Goal: Book appointment/travel/reservation

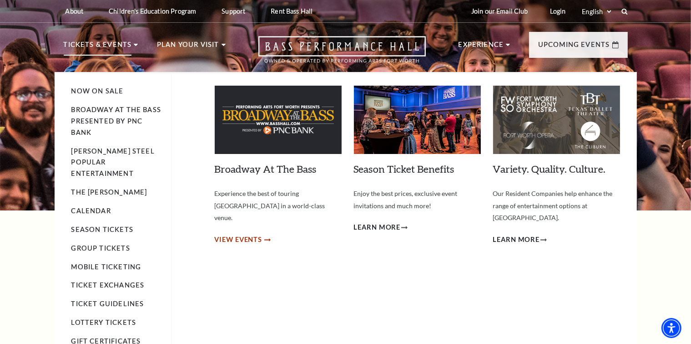
click at [233, 234] on span "View Events" at bounding box center [239, 239] width 48 height 11
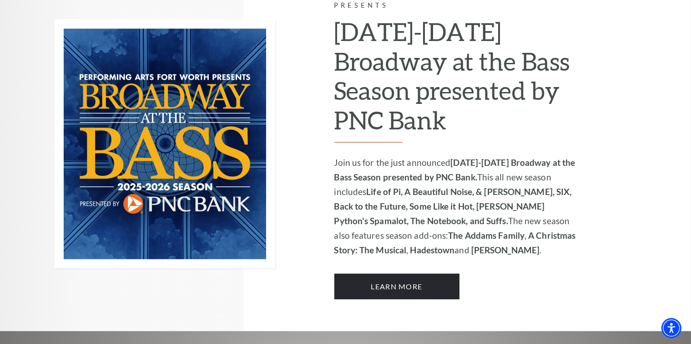
scroll to position [608, 0]
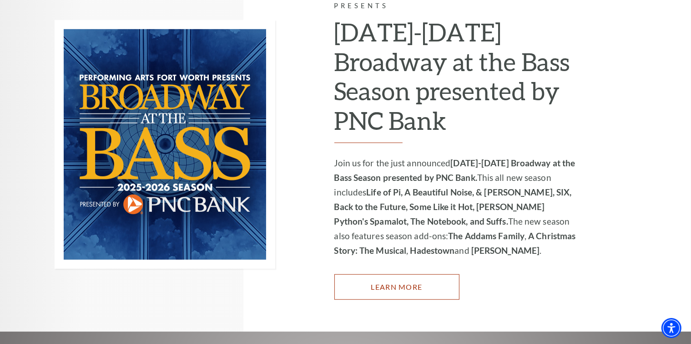
click at [399, 274] on link "Learn More" at bounding box center [397, 286] width 125 height 25
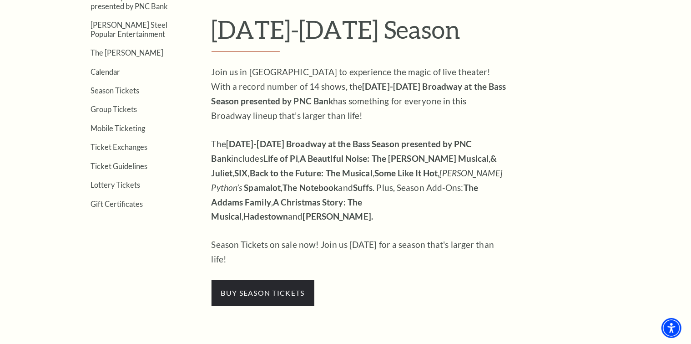
scroll to position [285, 0]
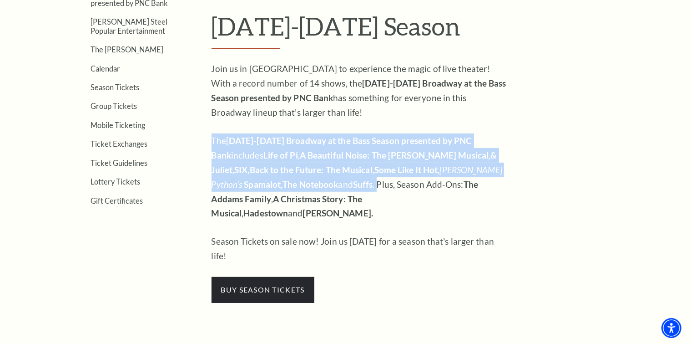
drag, startPoint x: 348, startPoint y: 183, endPoint x: 211, endPoint y: 138, distance: 144.2
click at [211, 138] on div "Now On Sale Broadway At The Bass presented by PNC Bank Irwin Steel Popular Ente…" at bounding box center [346, 136] width 564 height 332
copy p "The 2025-2026 Broadway at the Bass Season presented by PNC Bank includes Life o…"
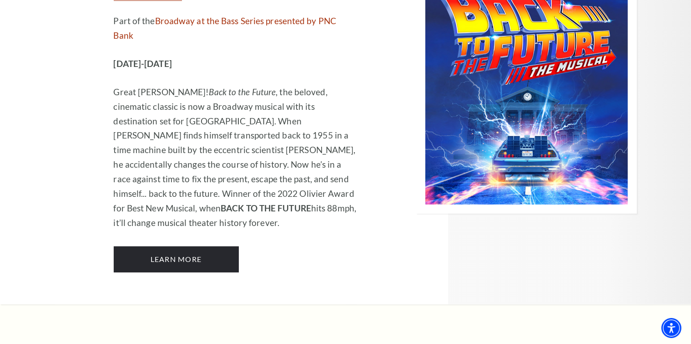
scroll to position [4064, 0]
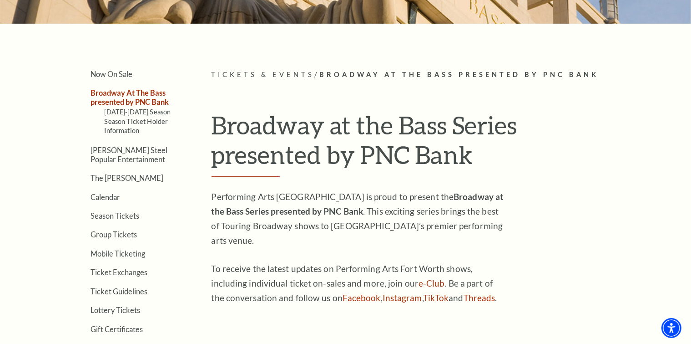
scroll to position [183, 0]
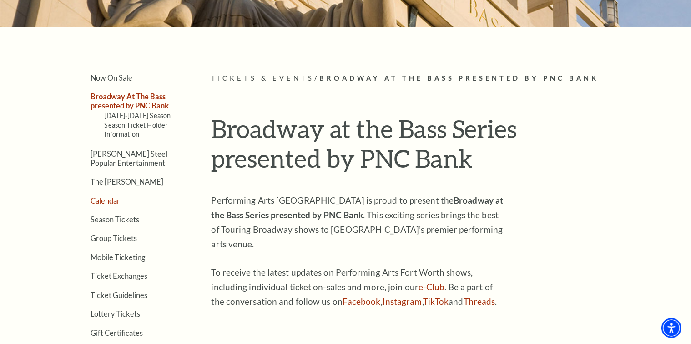
click at [107, 199] on link "Calendar" at bounding box center [106, 200] width 30 height 9
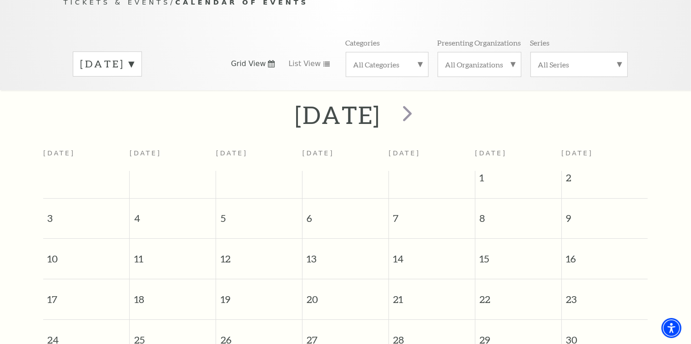
scroll to position [108, 0]
click at [421, 60] on label "All Categories" at bounding box center [387, 65] width 67 height 10
click at [375, 72] on label "Broadway" at bounding box center [387, 79] width 67 height 15
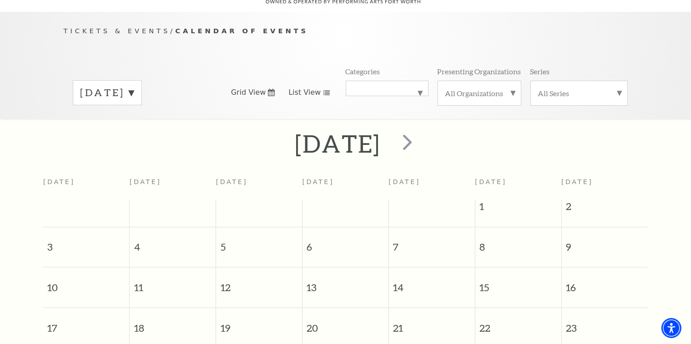
click at [319, 87] on link "List View" at bounding box center [310, 92] width 42 height 10
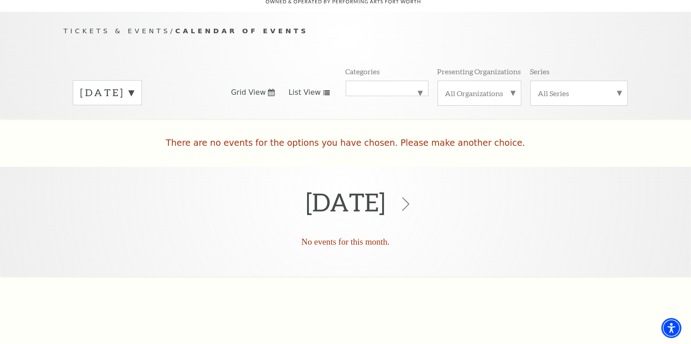
click at [513, 88] on label "All Organizations" at bounding box center [480, 93] width 68 height 10
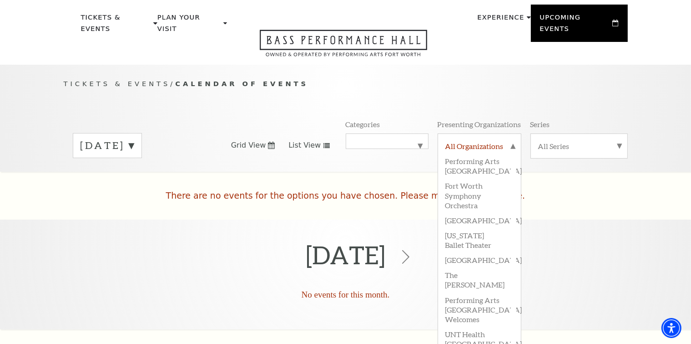
scroll to position [26, 0]
click at [619, 142] on label "All Series" at bounding box center [580, 147] width 82 height 10
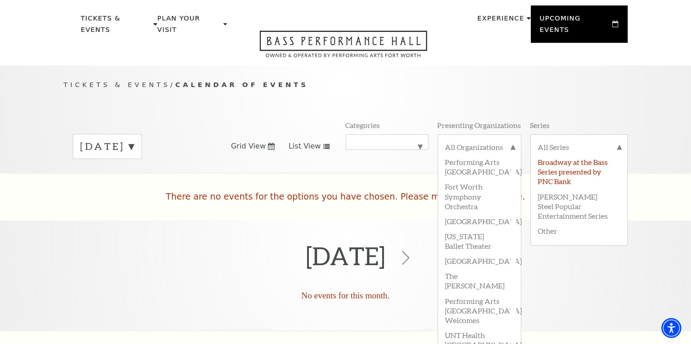
click at [569, 155] on label "Broadway at the Bass Series presented by PNC Bank" at bounding box center [580, 171] width 82 height 34
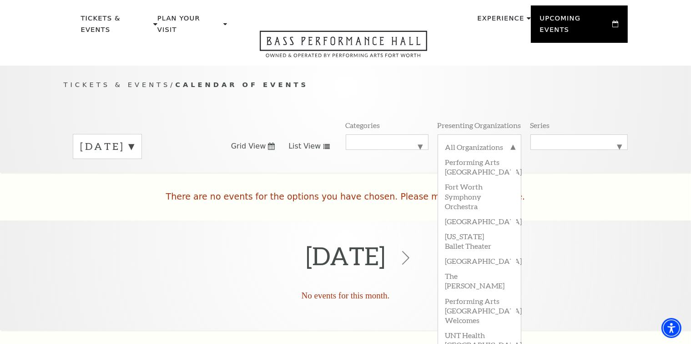
scroll to position [80, 0]
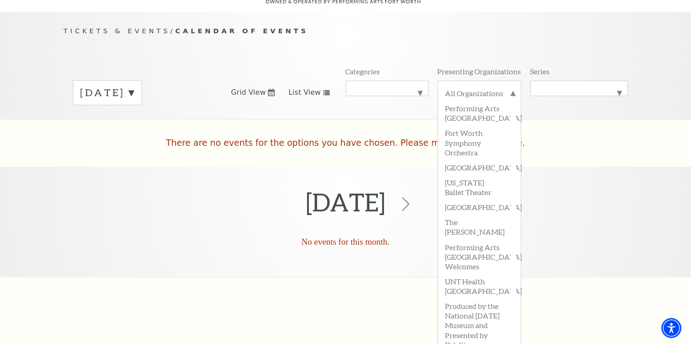
click at [134, 86] on label "[DATE]" at bounding box center [108, 93] width 54 height 14
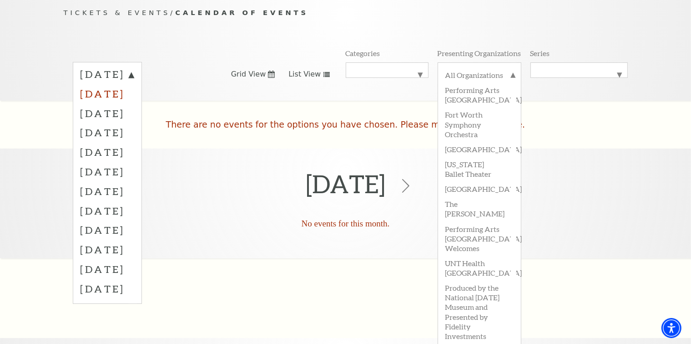
scroll to position [0, 0]
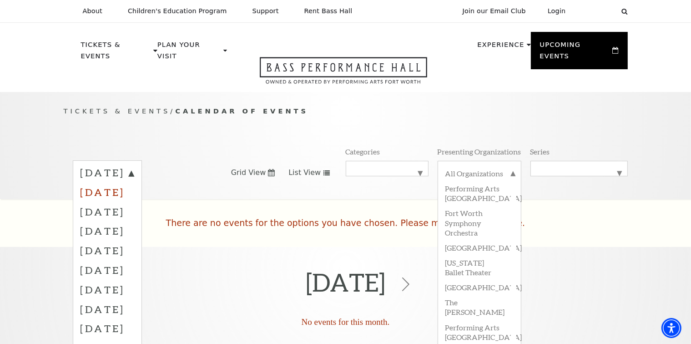
click at [118, 182] on label "[DATE]" at bounding box center [108, 192] width 54 height 20
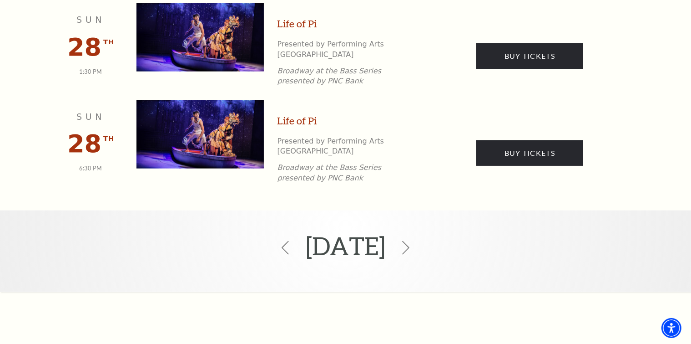
scroll to position [884, 0]
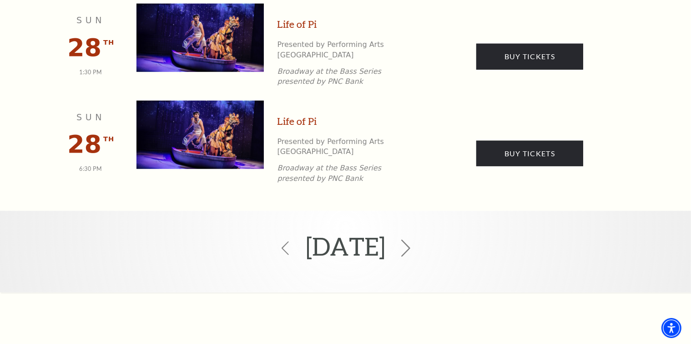
click at [411, 240] on use at bounding box center [406, 248] width 9 height 17
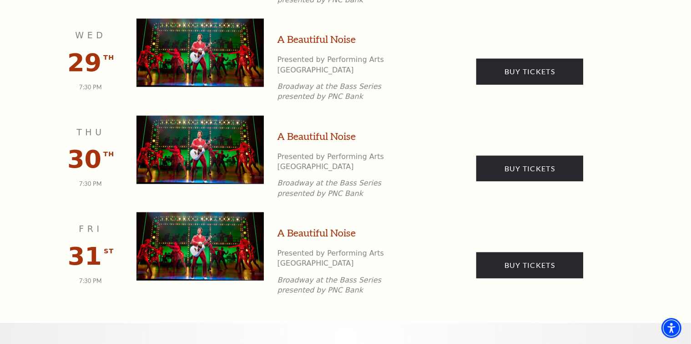
scroll to position [872, 0]
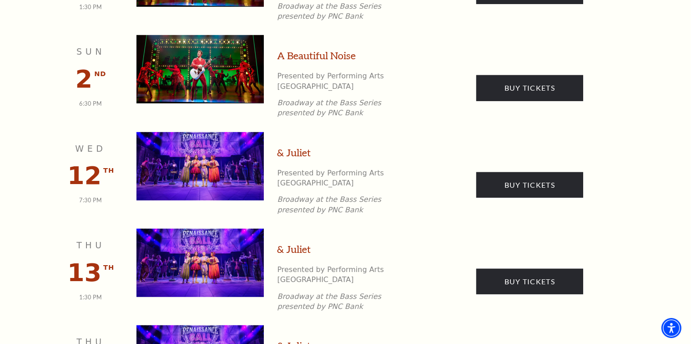
click at [28, 330] on div "[DATE] [DATE] 1:30 PM A Beautiful Noise Presented by Performing Arts [GEOGRAPHI…" at bounding box center [345, 318] width 691 height 1364
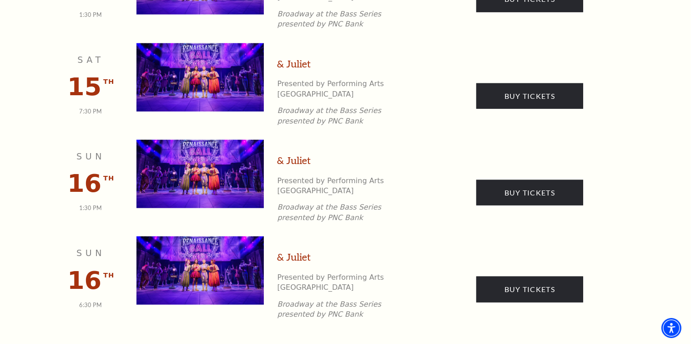
scroll to position [1111, 0]
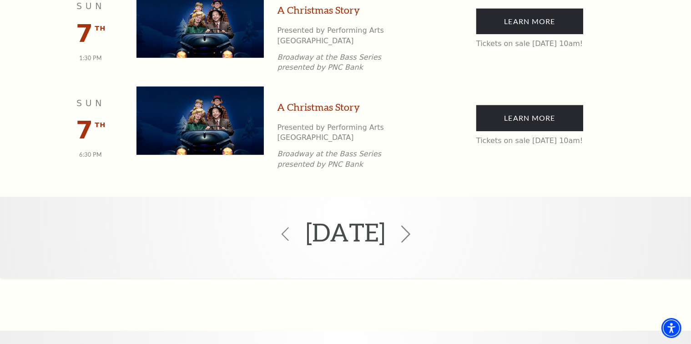
scroll to position [609, 0]
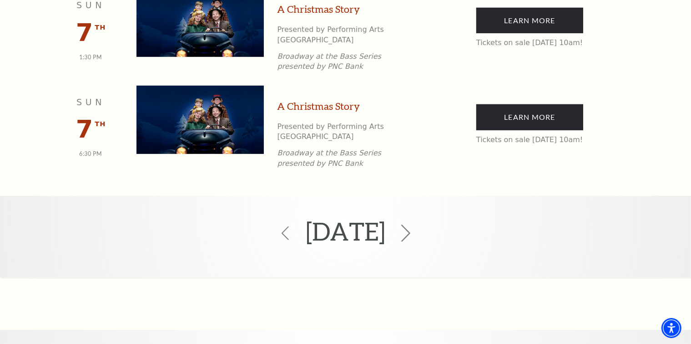
click at [411, 225] on use at bounding box center [406, 233] width 9 height 17
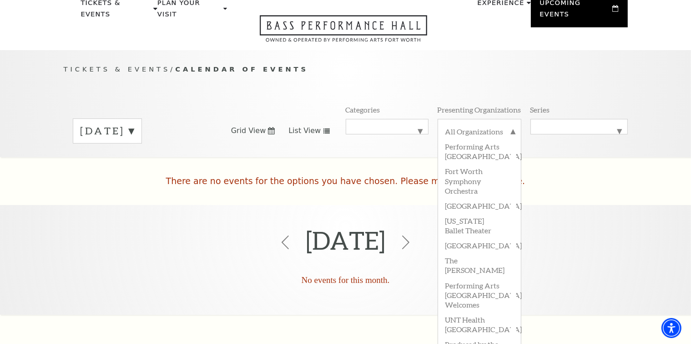
scroll to position [38, 0]
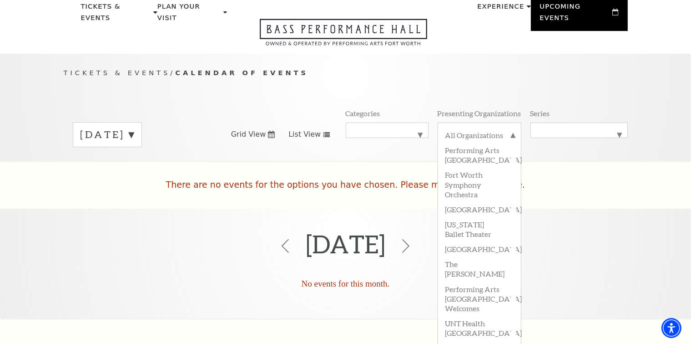
click at [134, 127] on label "[DATE]" at bounding box center [108, 134] width 54 height 14
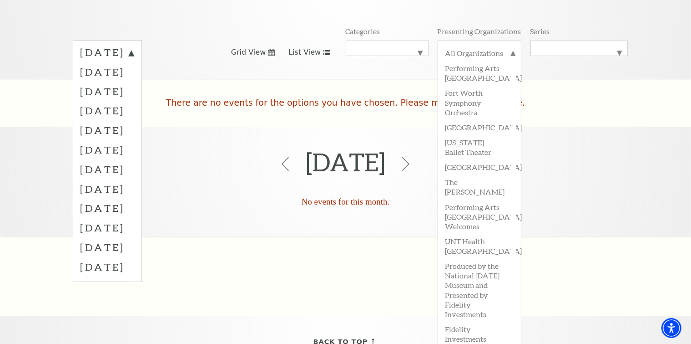
scroll to position [122, 0]
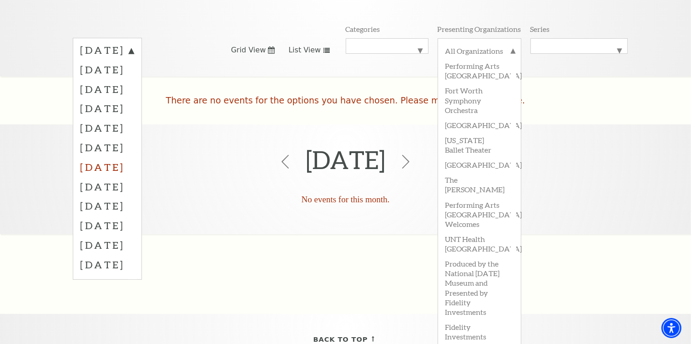
click at [130, 157] on label "[DATE]" at bounding box center [108, 167] width 54 height 20
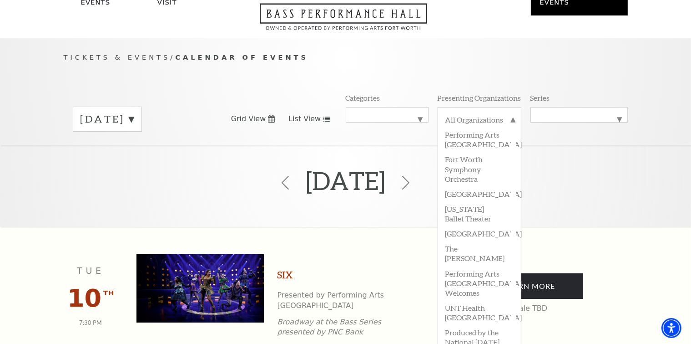
scroll to position [0, 0]
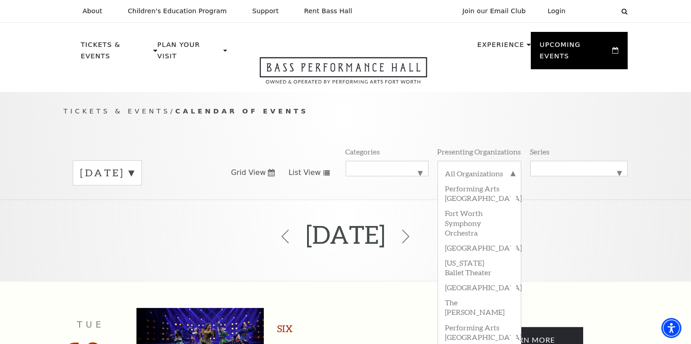
click at [134, 166] on label "[DATE]" at bounding box center [108, 173] width 54 height 14
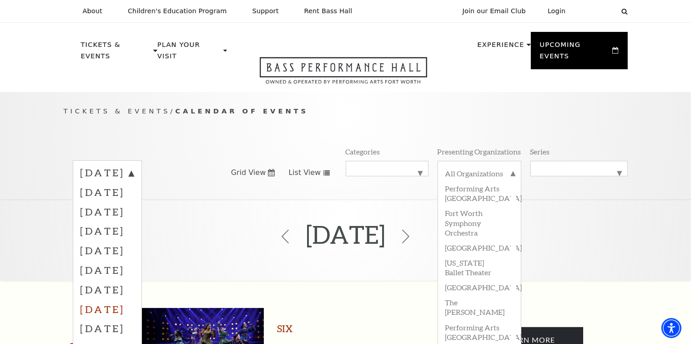
click at [117, 299] on label "[DATE]" at bounding box center [108, 309] width 54 height 20
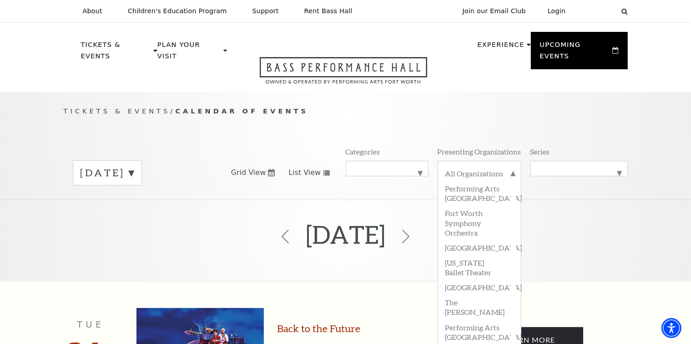
click at [134, 166] on label "[DATE]" at bounding box center [108, 173] width 54 height 14
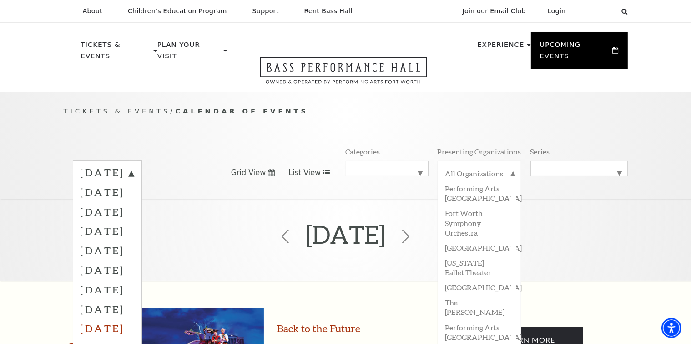
click at [109, 318] on label "[DATE]" at bounding box center [108, 328] width 54 height 20
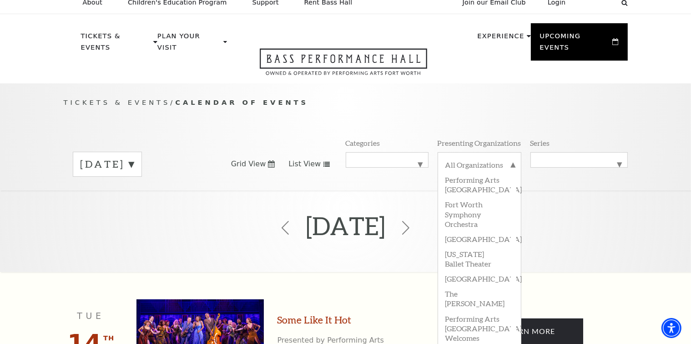
scroll to position [7, 0]
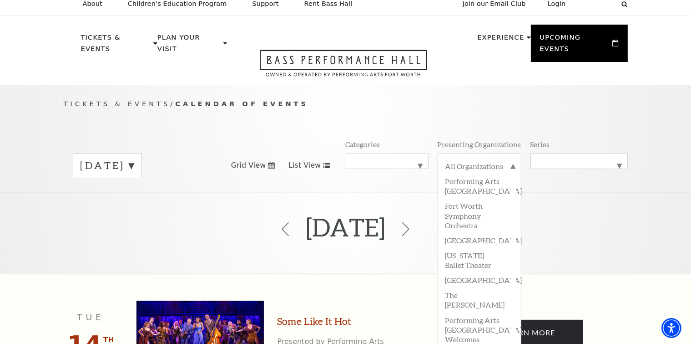
click at [134, 158] on label "[DATE]" at bounding box center [108, 165] width 54 height 14
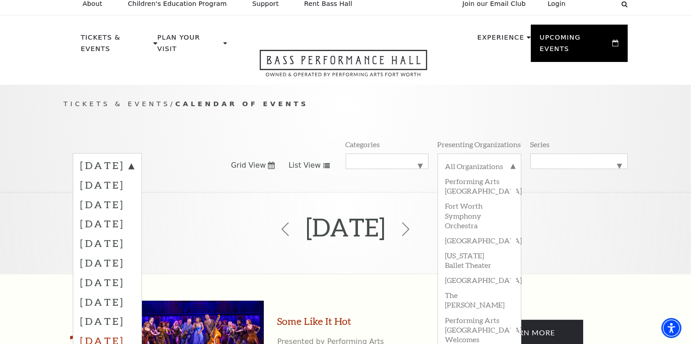
click at [91, 330] on label "[DATE]" at bounding box center [108, 340] width 54 height 20
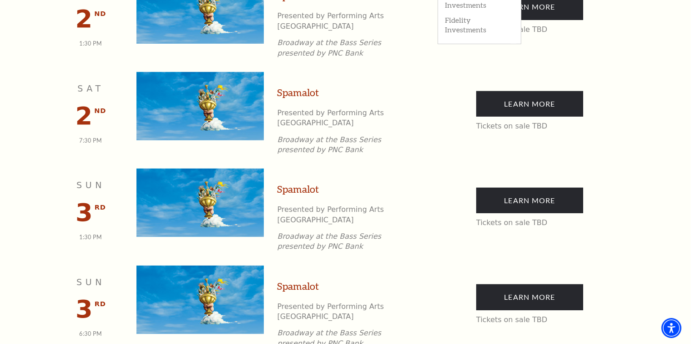
scroll to position [420, 0]
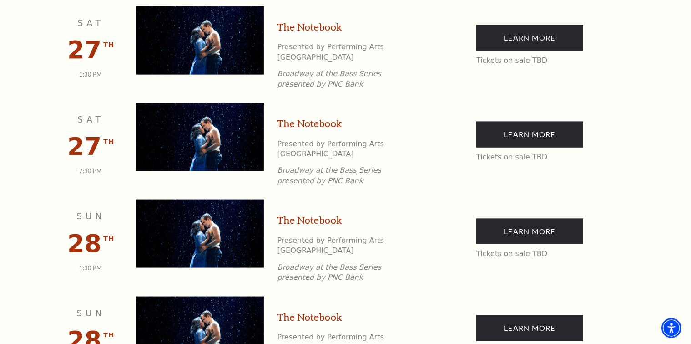
scroll to position [1175, 0]
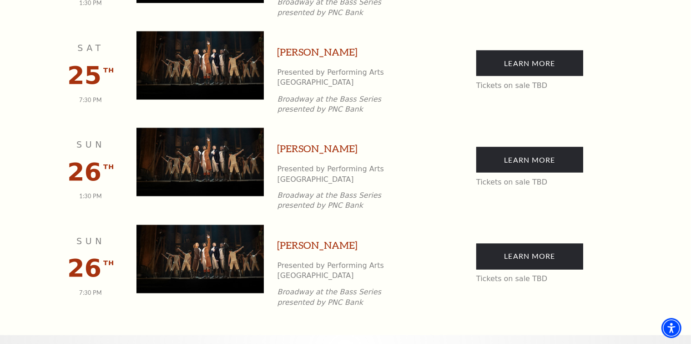
scroll to position [1533, 0]
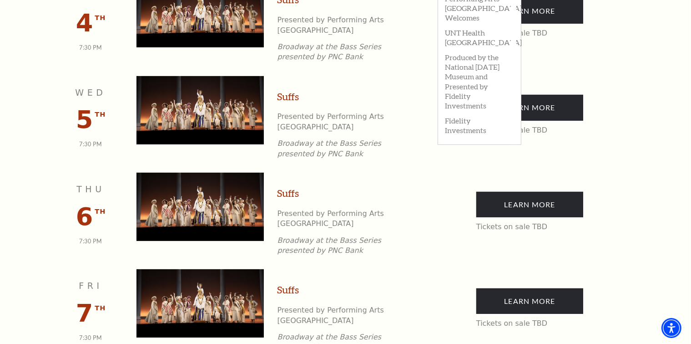
scroll to position [0, 0]
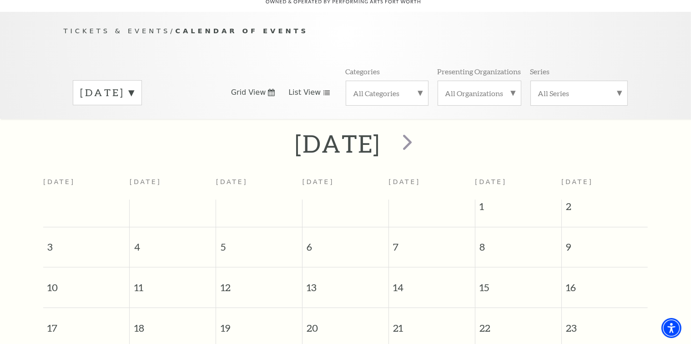
click at [324, 90] on use at bounding box center [327, 92] width 6 height 5
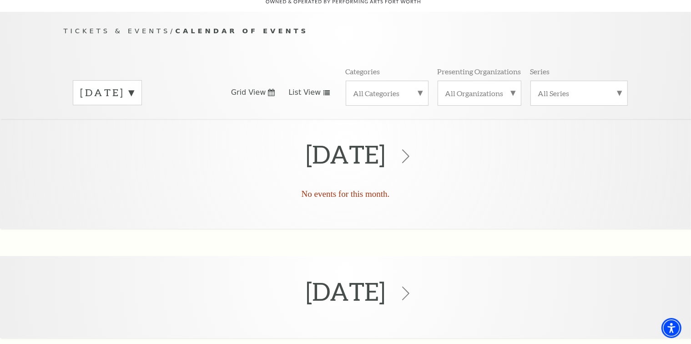
click at [420, 88] on label "All Categories" at bounding box center [387, 93] width 67 height 10
click at [377, 100] on label "Broadway" at bounding box center [387, 107] width 67 height 15
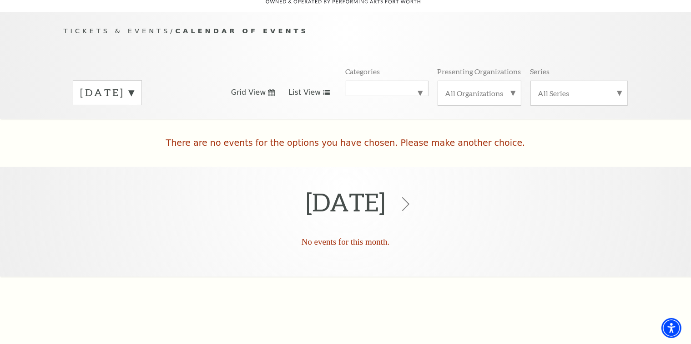
click at [515, 81] on div "All Organizations" at bounding box center [480, 93] width 84 height 25
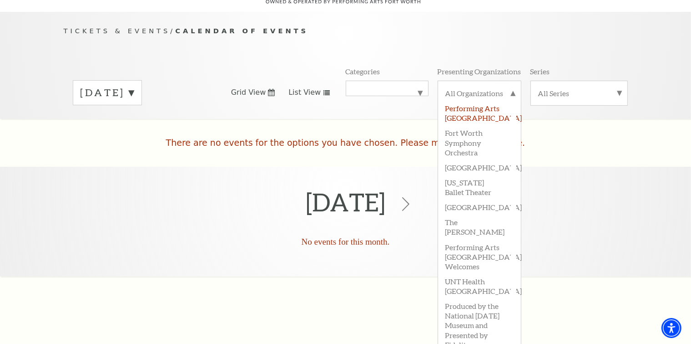
click at [455, 100] on label "Performing Arts [GEOGRAPHIC_DATA]" at bounding box center [480, 112] width 68 height 25
